Goal: Browse casually: Explore the website without a specific task or goal

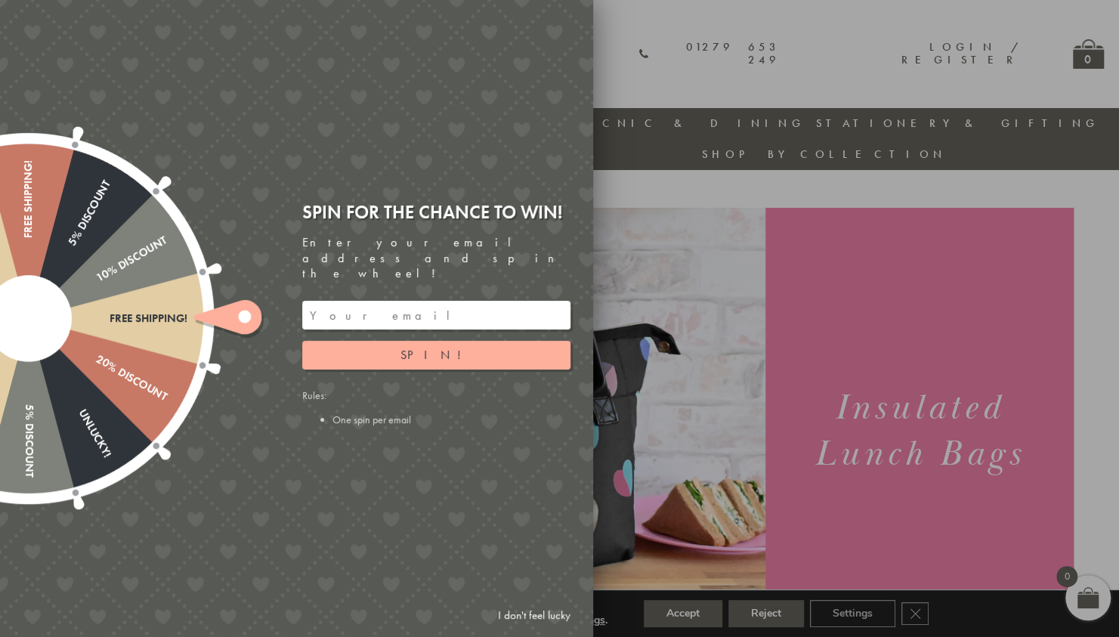
click at [522, 613] on link "I don't feel lucky" at bounding box center [535, 616] width 88 height 28
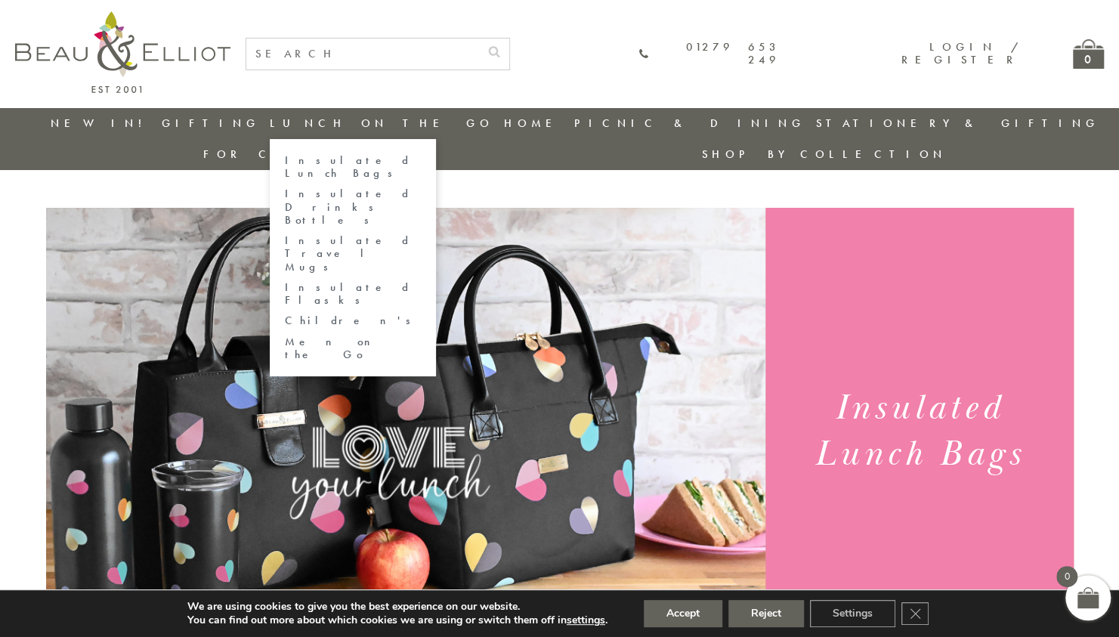
click at [343, 164] on link "Insulated Lunch Bags" at bounding box center [353, 167] width 136 height 26
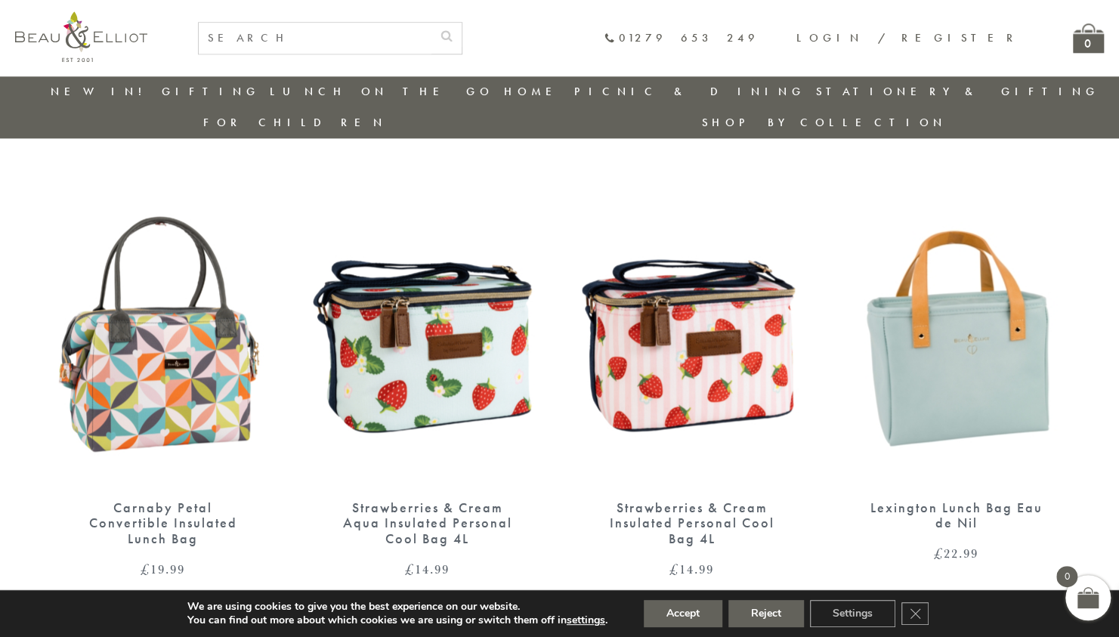
scroll to position [989, 0]
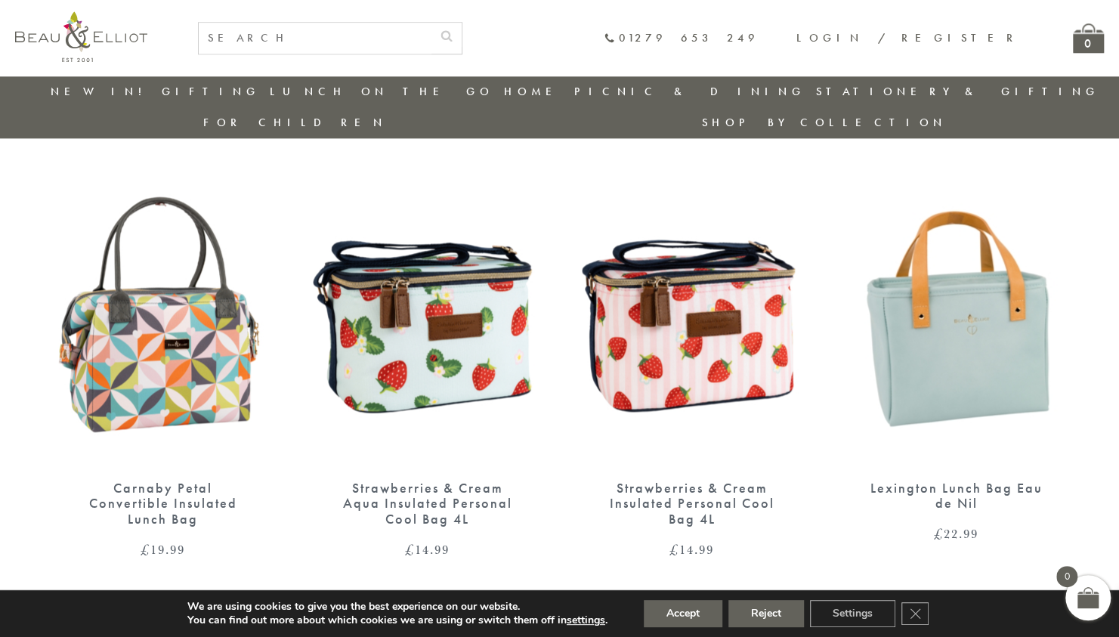
click at [444, 287] on img at bounding box center [428, 314] width 234 height 302
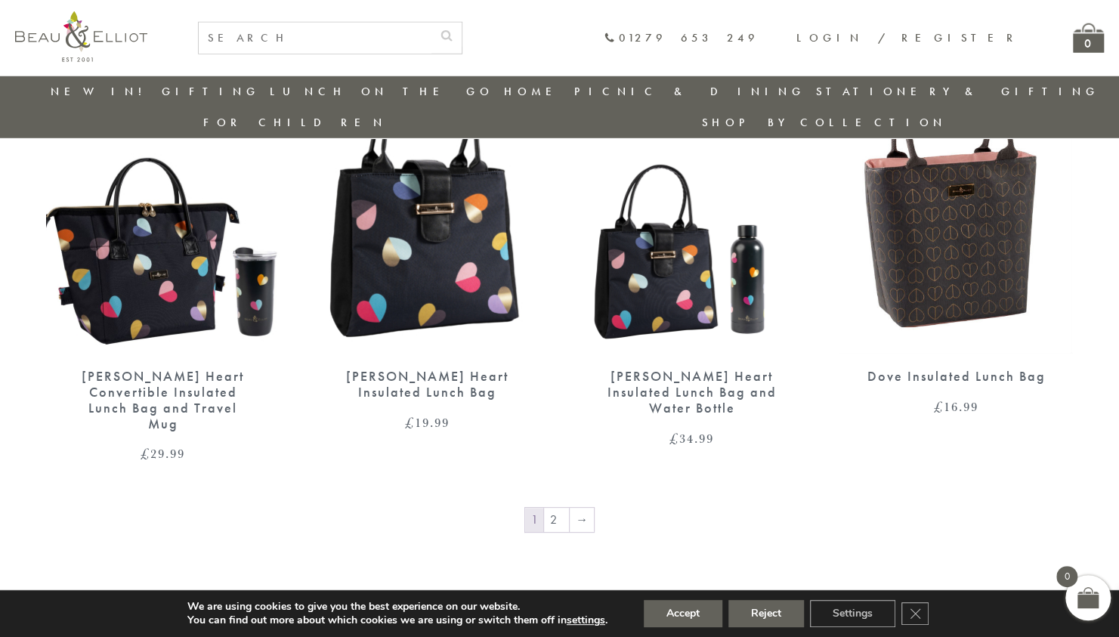
scroll to position [2446, 0]
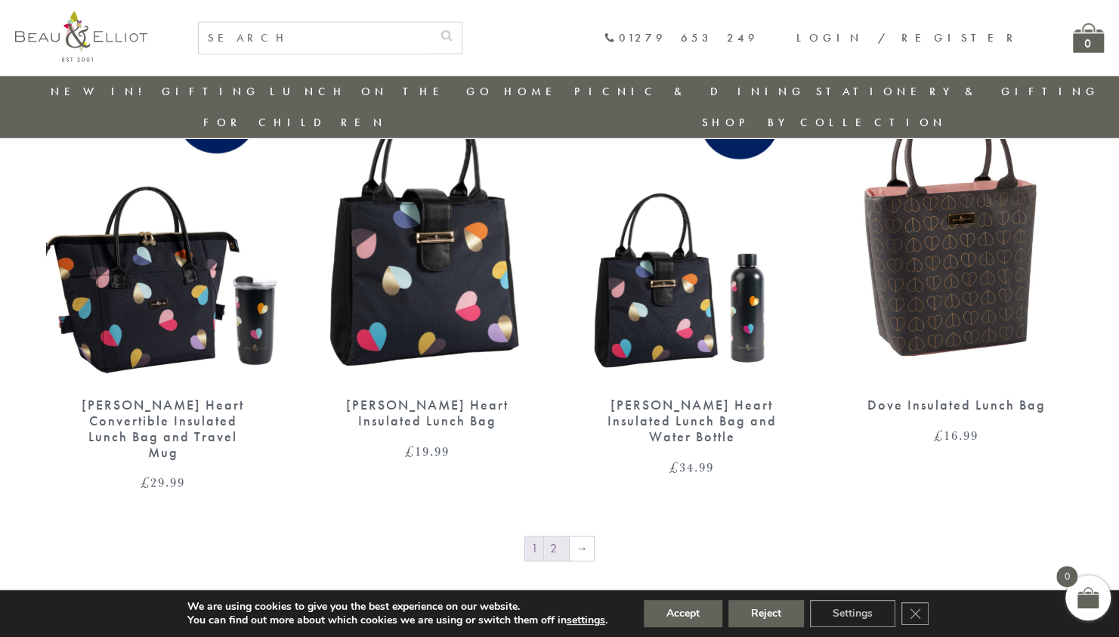
click at [559, 537] on link "2" at bounding box center [556, 549] width 25 height 24
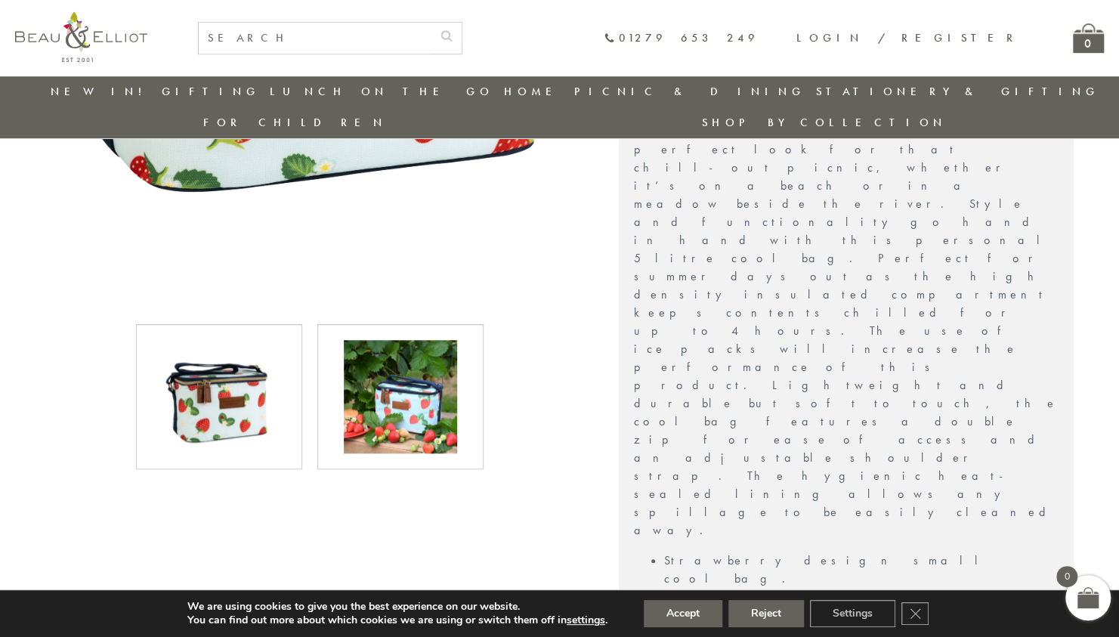
scroll to position [543, 0]
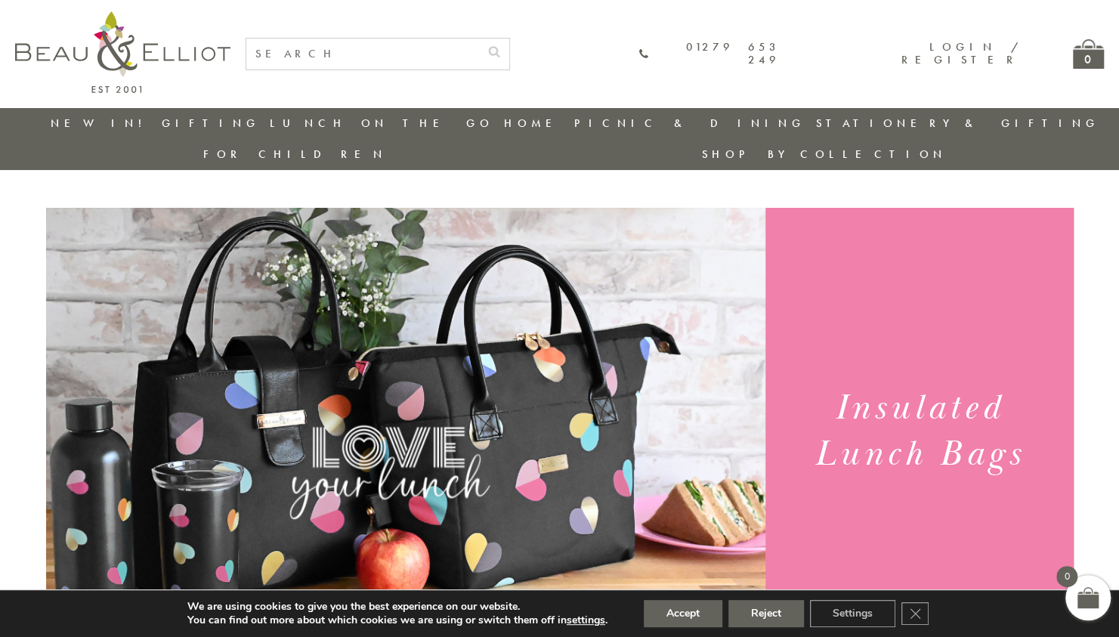
click at [816, 135] on li "Stationery & Gifting" at bounding box center [957, 123] width 283 height 31
click at [816, 127] on link "Stationery & Gifting" at bounding box center [957, 123] width 283 height 15
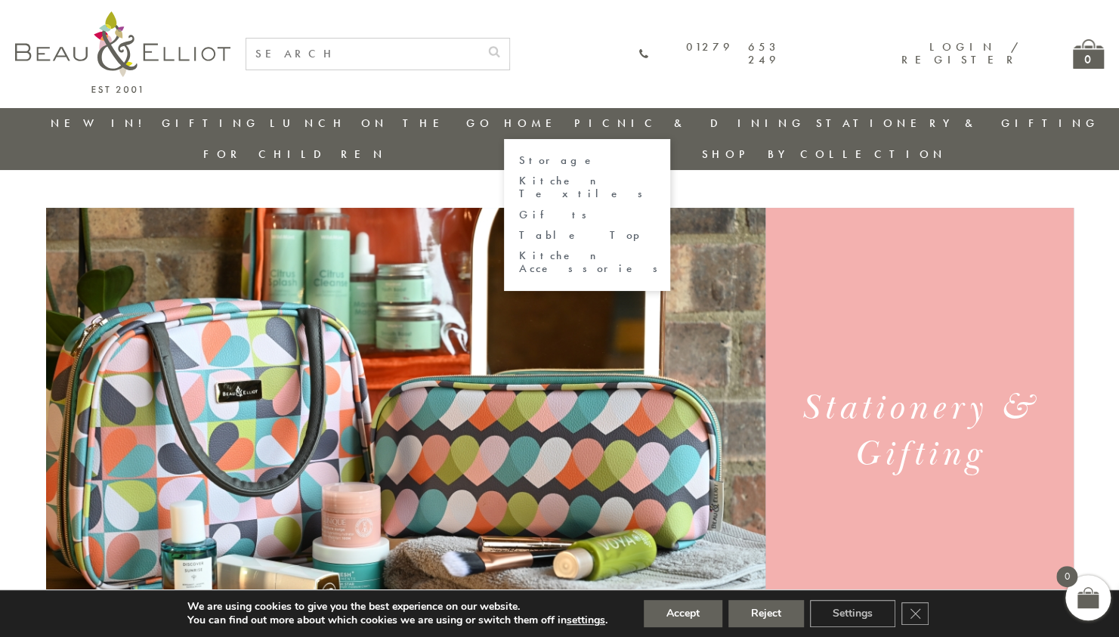
click at [504, 125] on link "Home" at bounding box center [534, 123] width 60 height 15
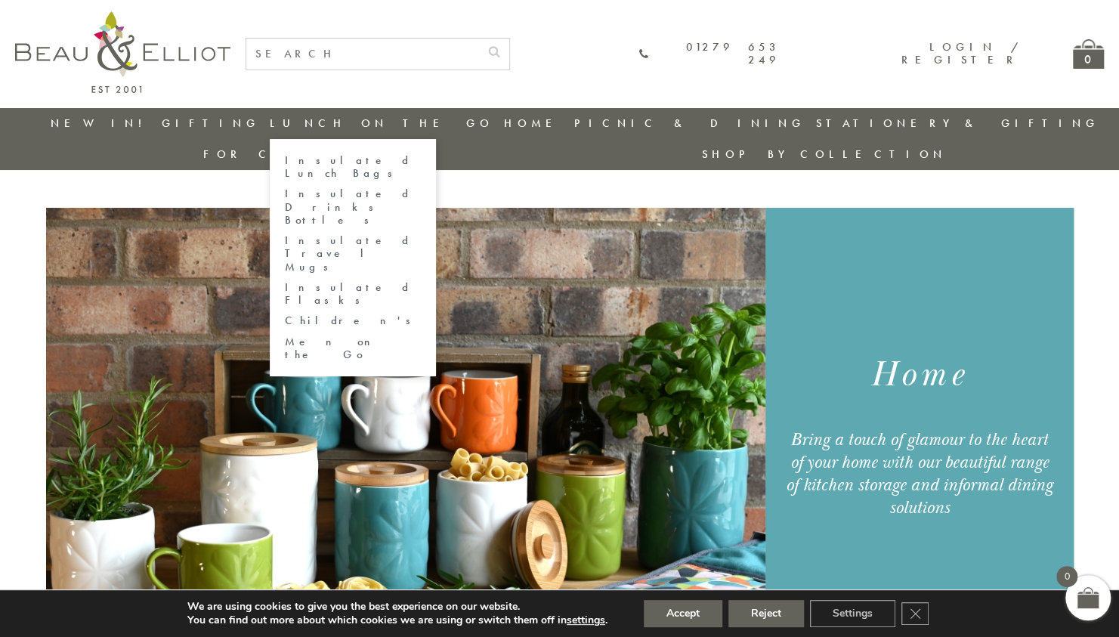
click at [325, 234] on link "Insulated Travel Mugs" at bounding box center [353, 253] width 136 height 39
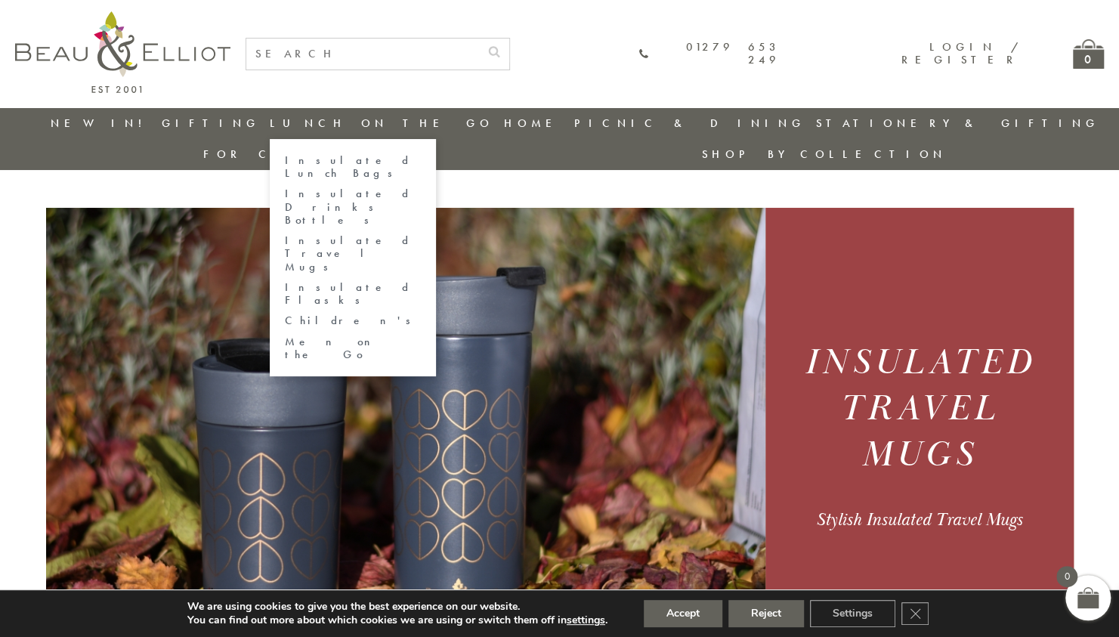
click at [307, 336] on link "Men on the Go" at bounding box center [353, 349] width 136 height 26
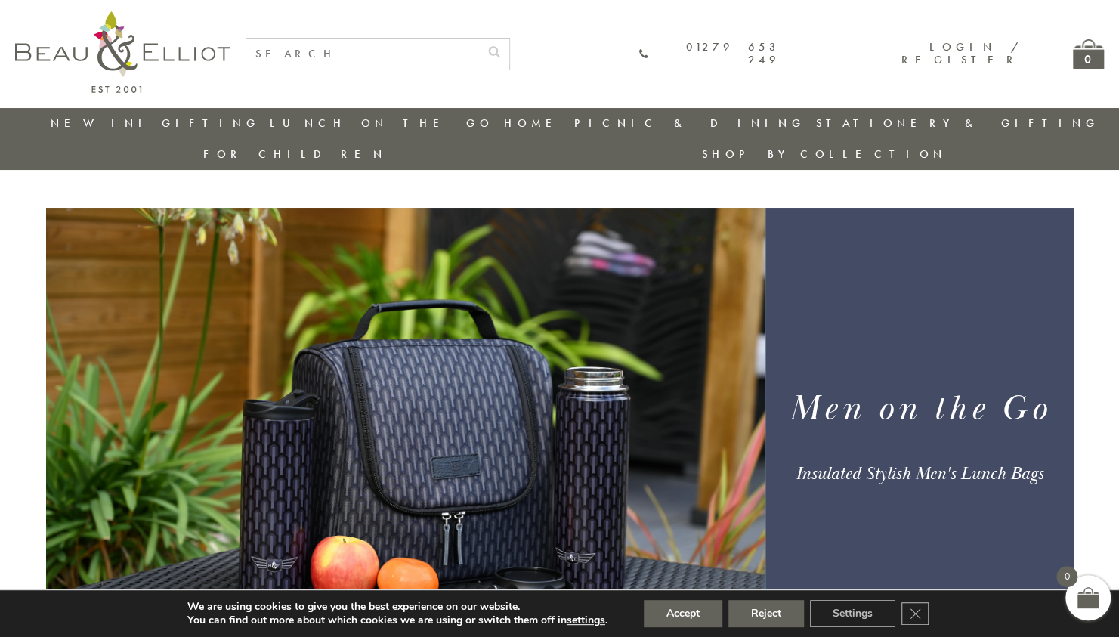
click at [102, 124] on link "New in!" at bounding box center [101, 123] width 101 height 15
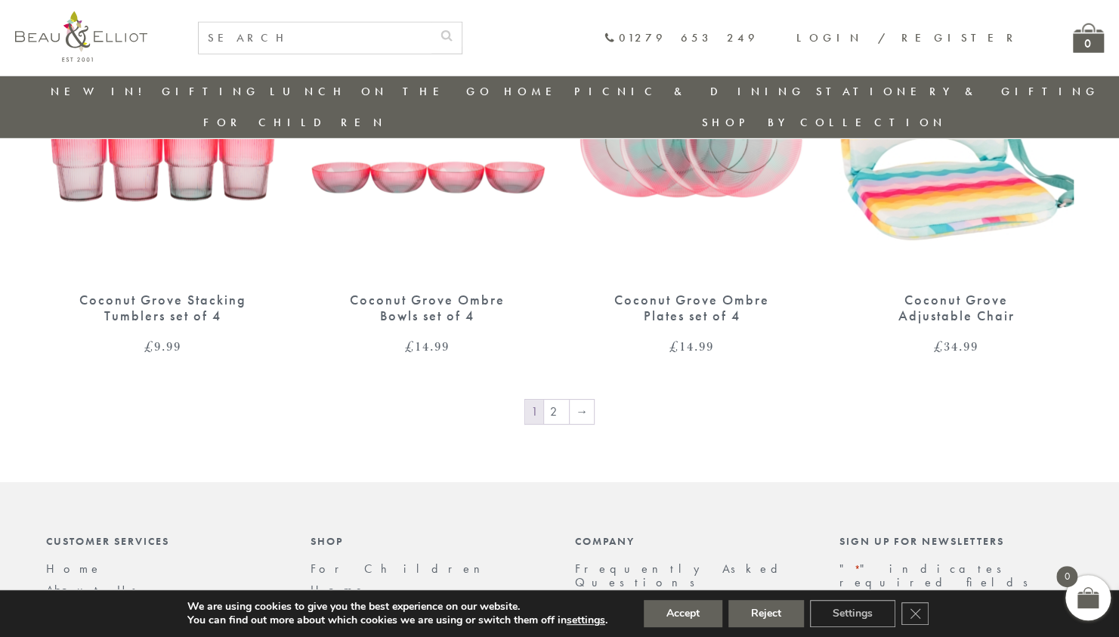
scroll to position [2484, 0]
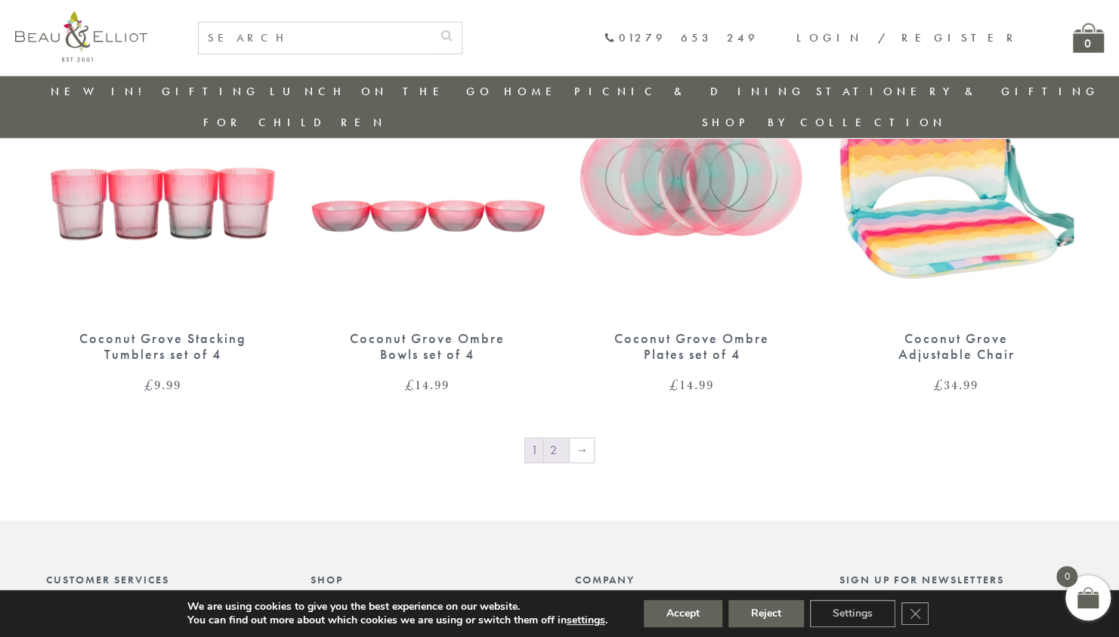
click at [558, 438] on link "2" at bounding box center [556, 450] width 25 height 24
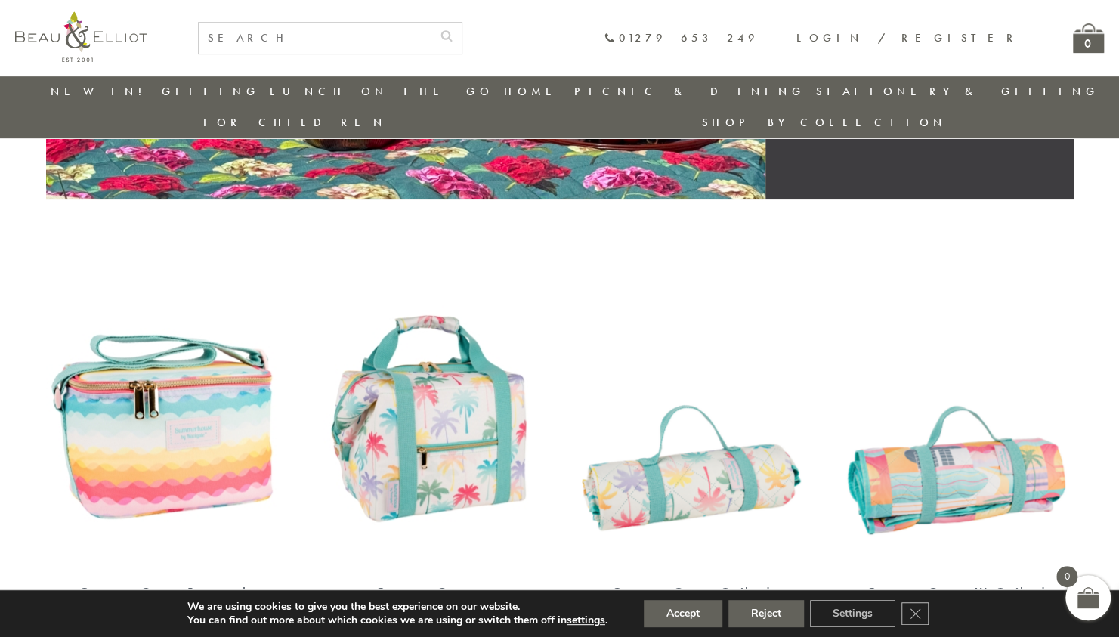
scroll to position [426, 0]
